Goal: Navigation & Orientation: Find specific page/section

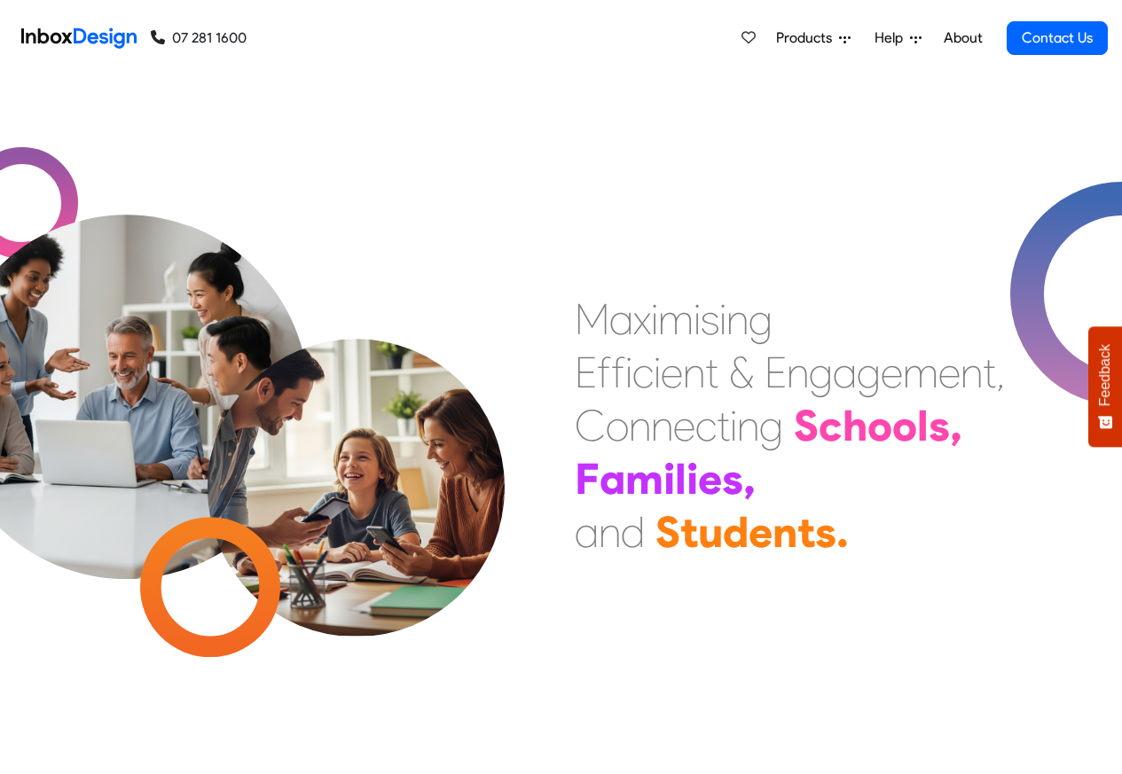
click at [791, 36] on span "Products" at bounding box center [807, 37] width 63 height 21
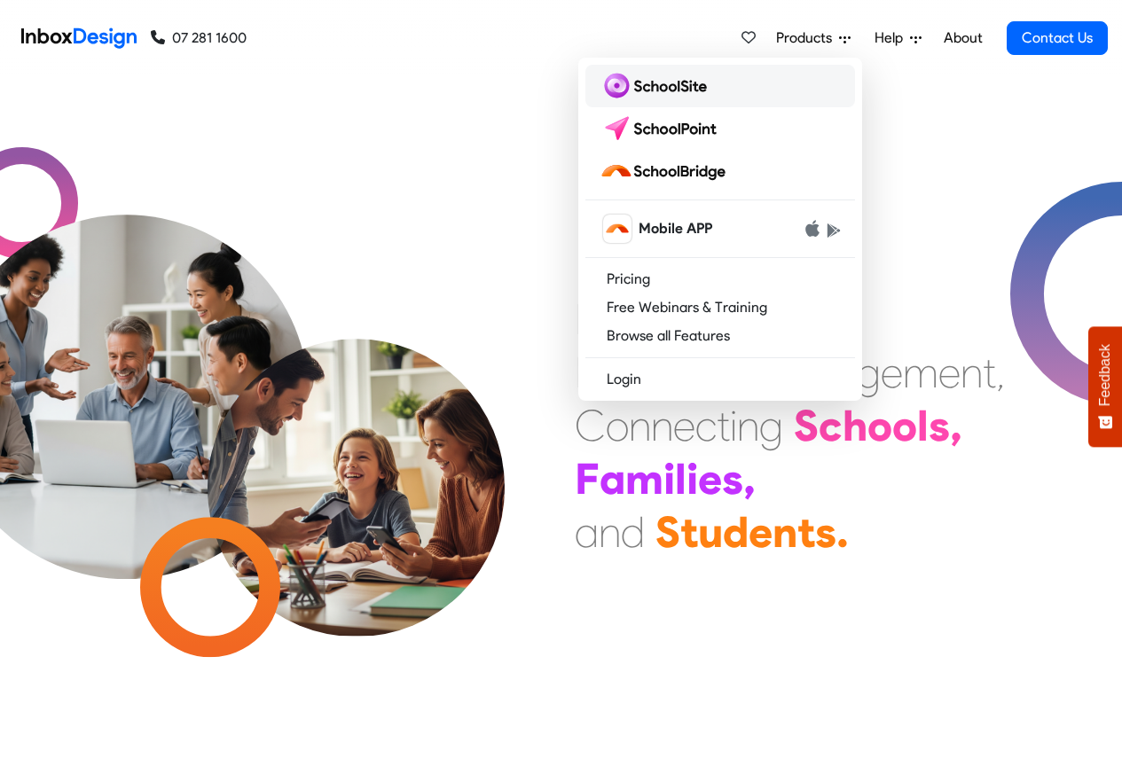
click at [648, 85] on img at bounding box center [657, 86] width 114 height 28
